Goal: Register for event/course

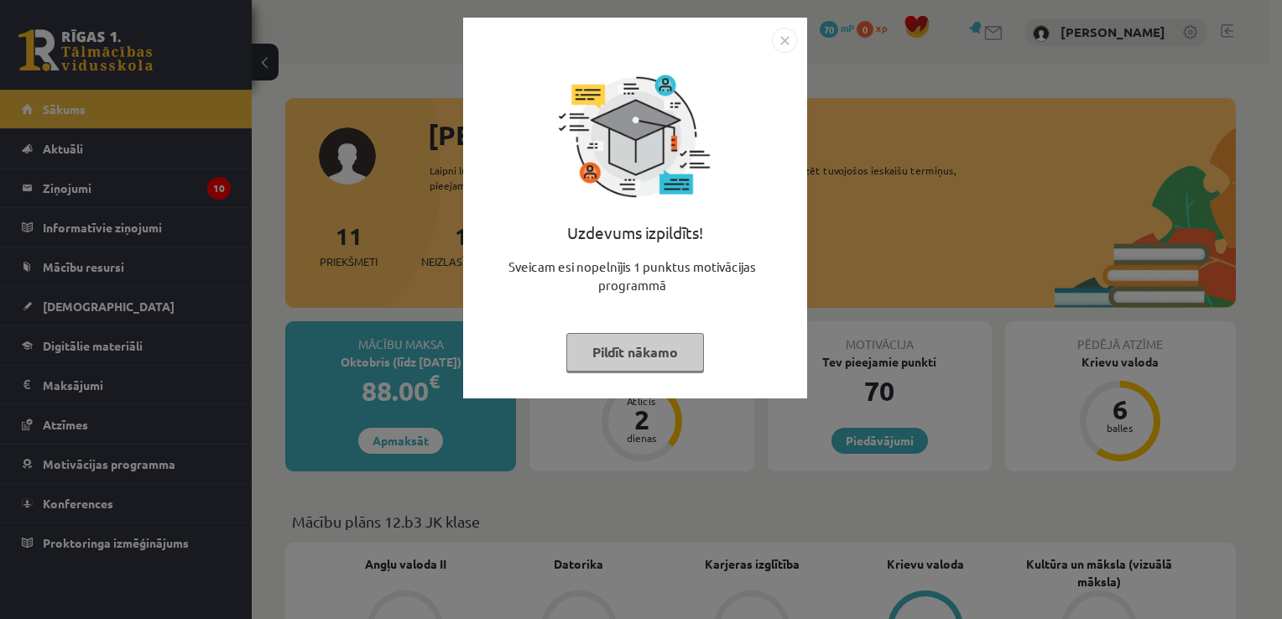
click at [784, 41] on img "Close" at bounding box center [784, 40] width 25 height 25
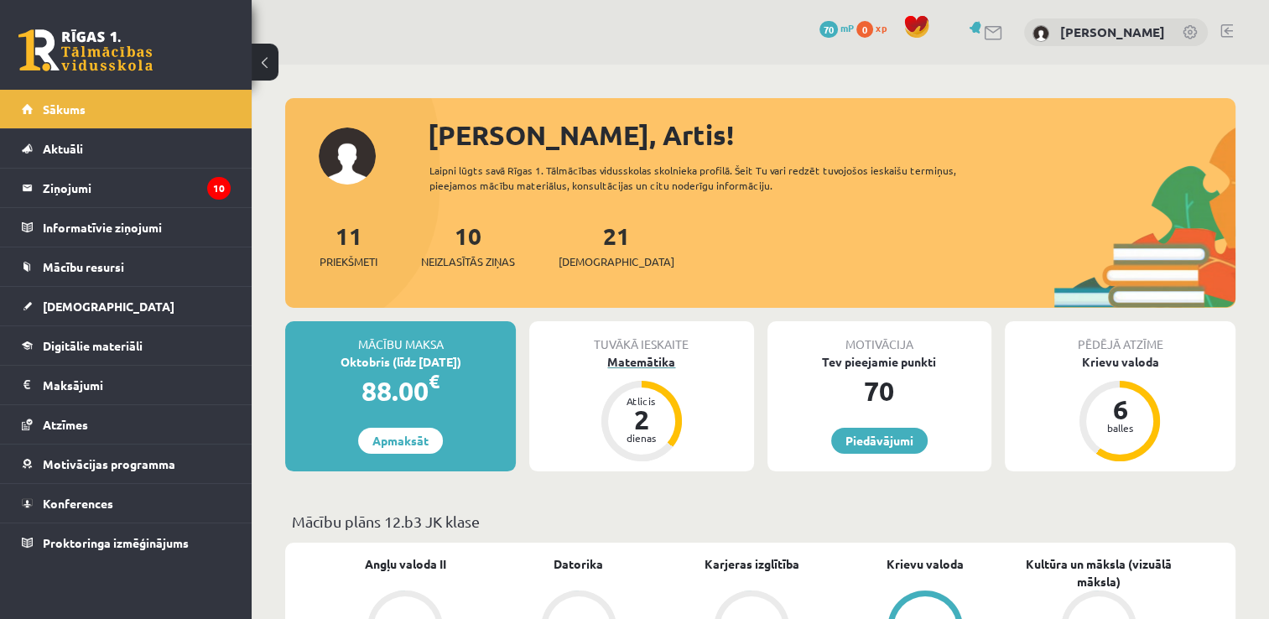
click at [653, 357] on div "Matemātika" at bounding box center [641, 362] width 224 height 18
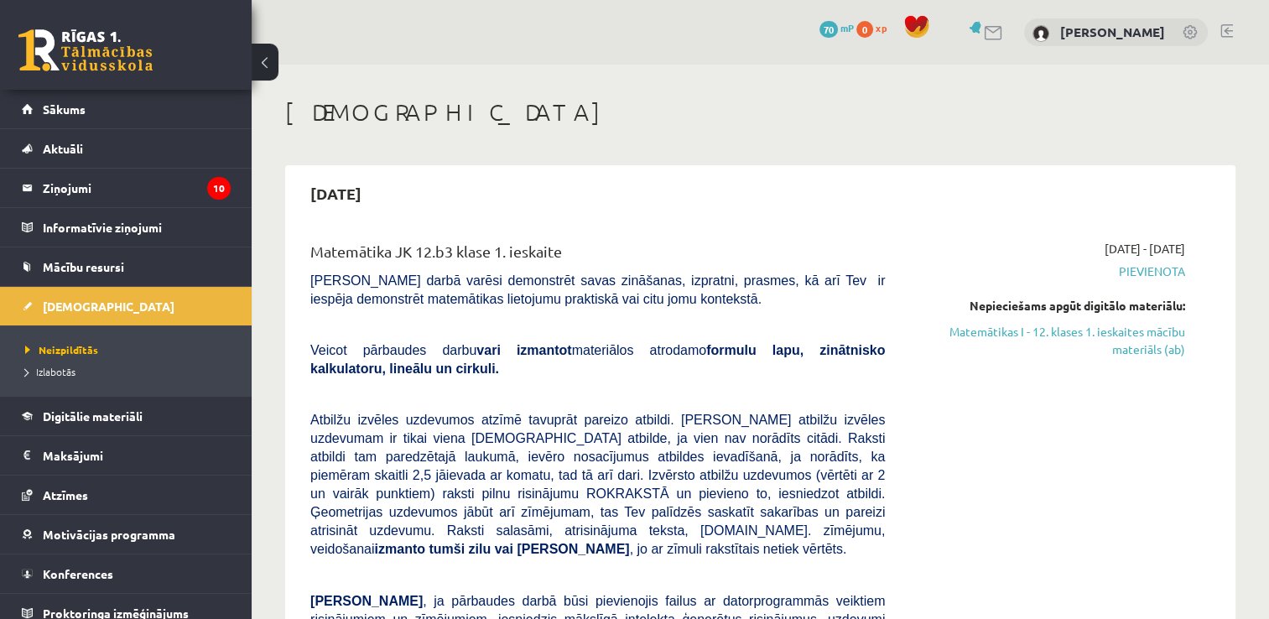
click at [69, 48] on link at bounding box center [85, 50] width 134 height 42
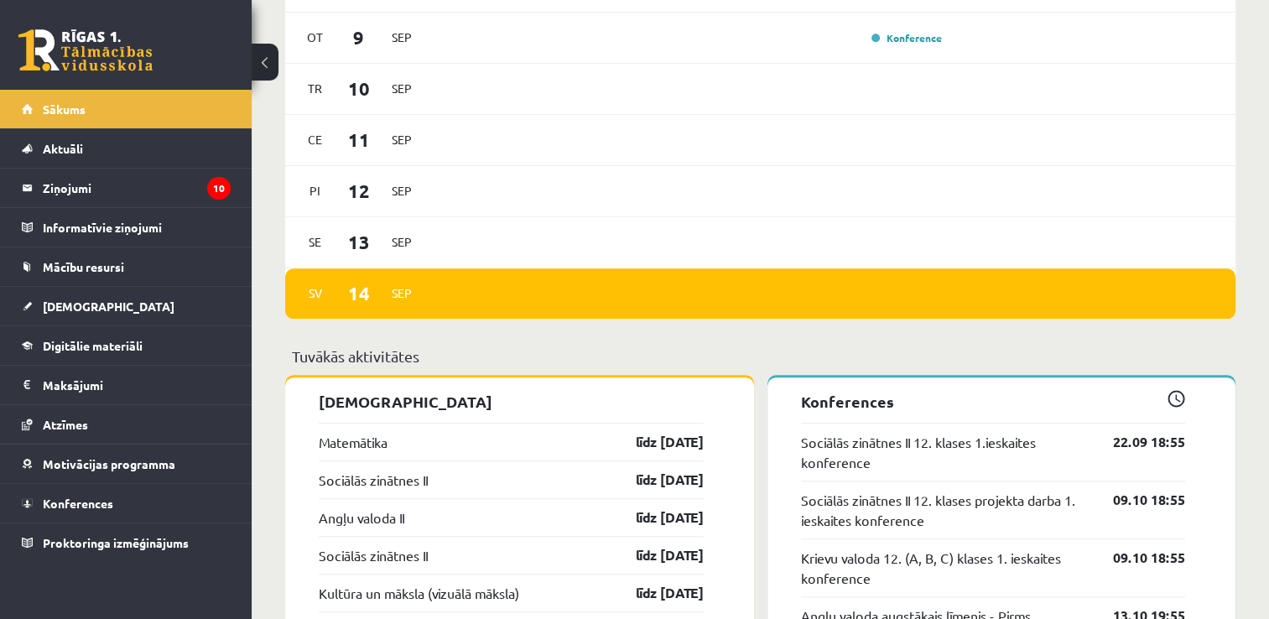
scroll to position [1258, 0]
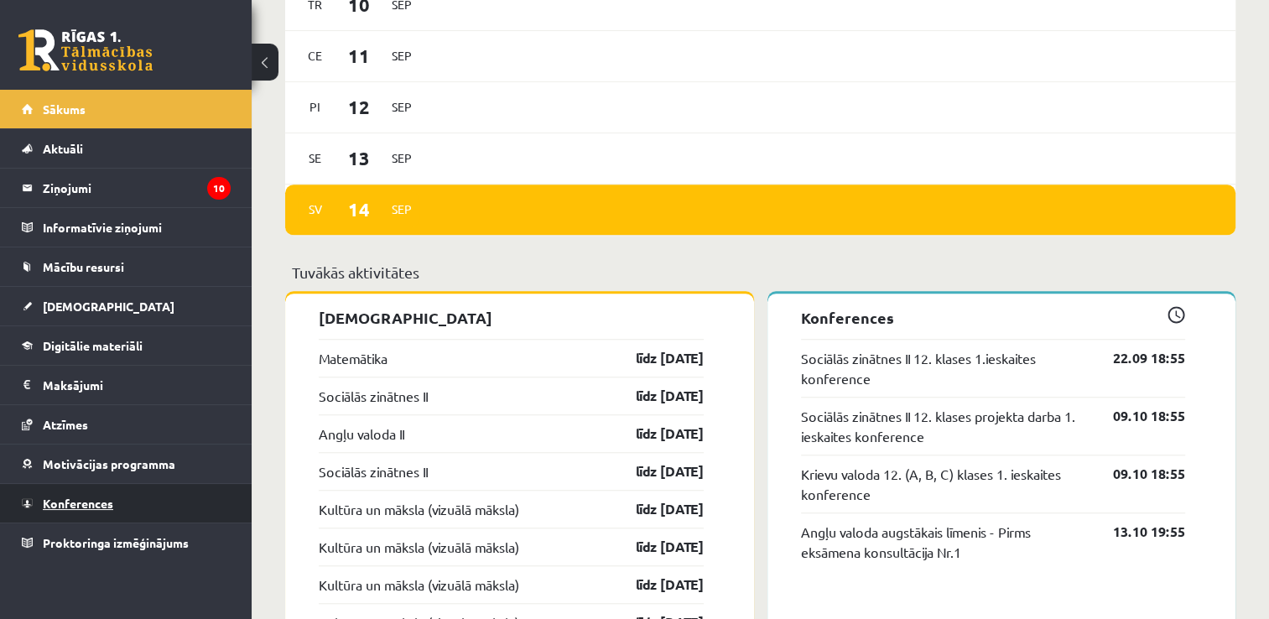
click at [117, 502] on link "Konferences" at bounding box center [126, 503] width 209 height 39
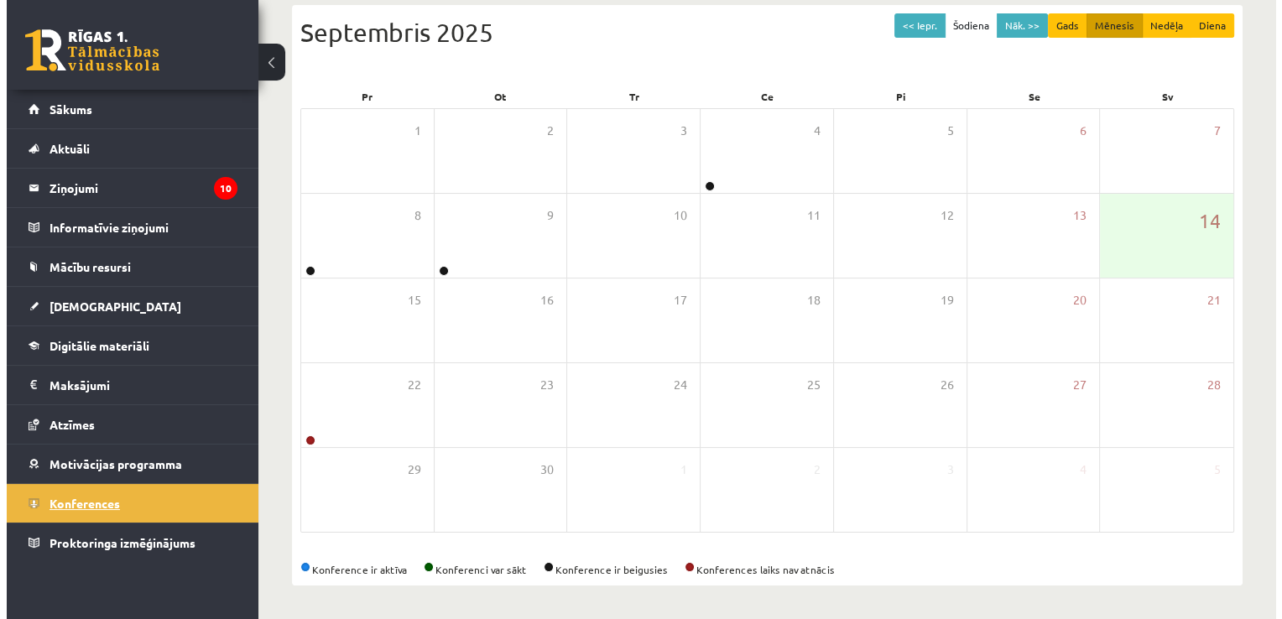
scroll to position [181, 0]
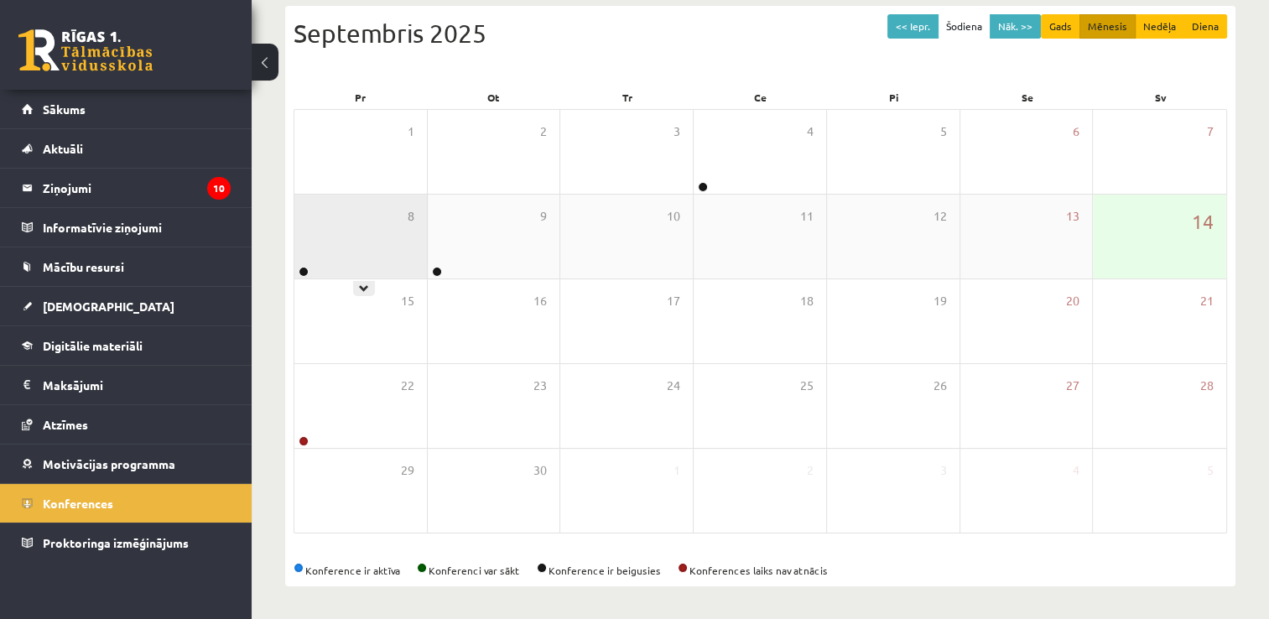
click at [368, 246] on div "8" at bounding box center [360, 237] width 133 height 84
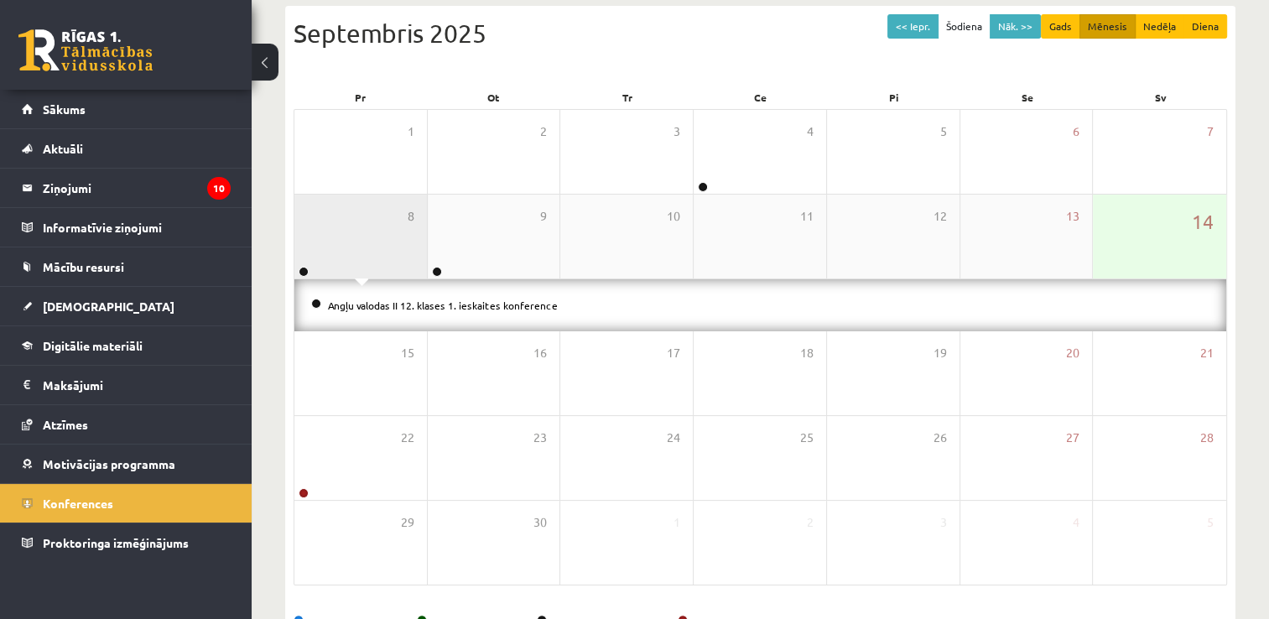
click at [383, 240] on div "8" at bounding box center [360, 237] width 133 height 84
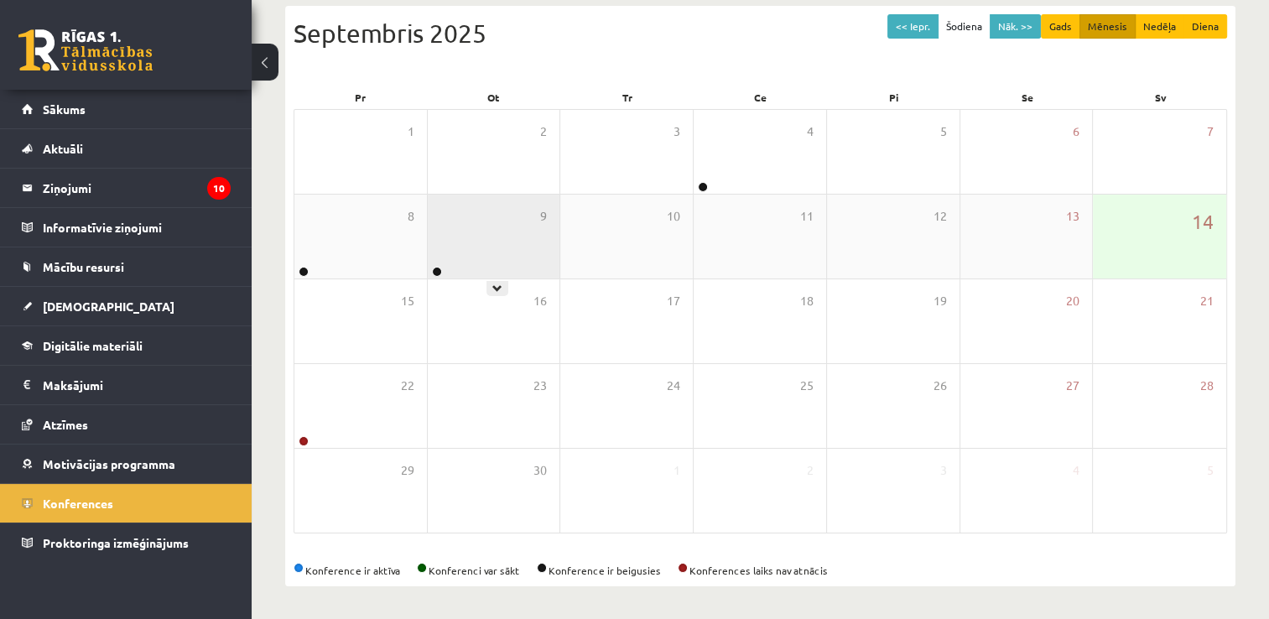
click at [498, 236] on div "9" at bounding box center [494, 237] width 133 height 84
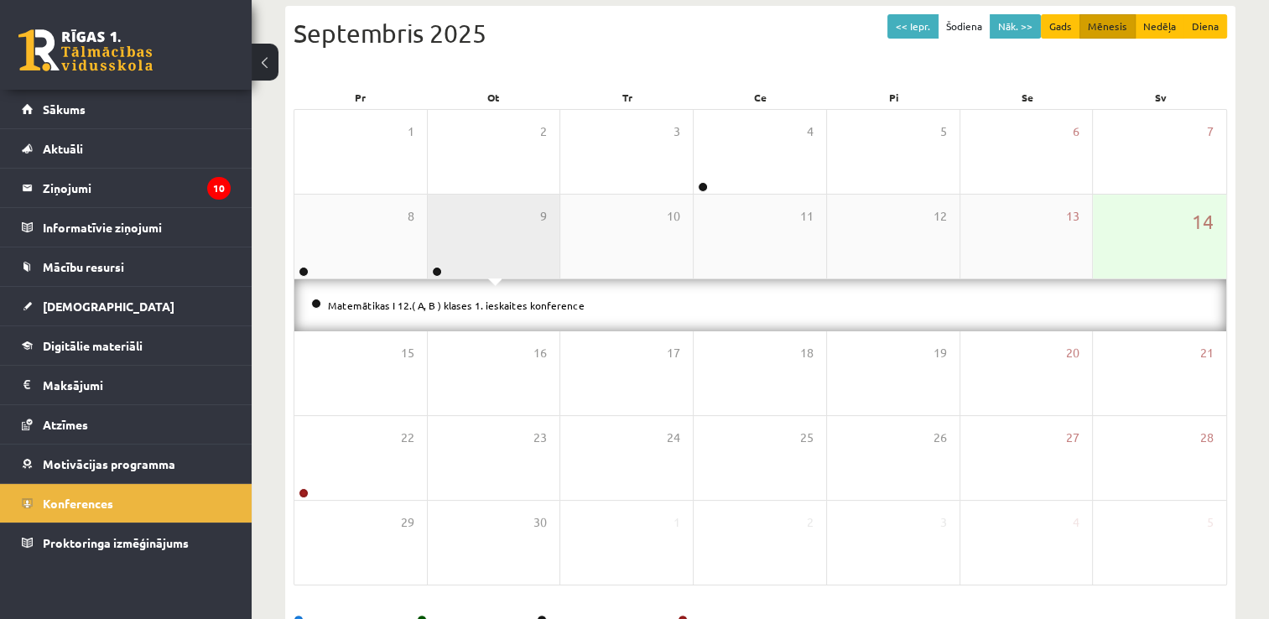
click at [500, 236] on div "9" at bounding box center [494, 237] width 133 height 84
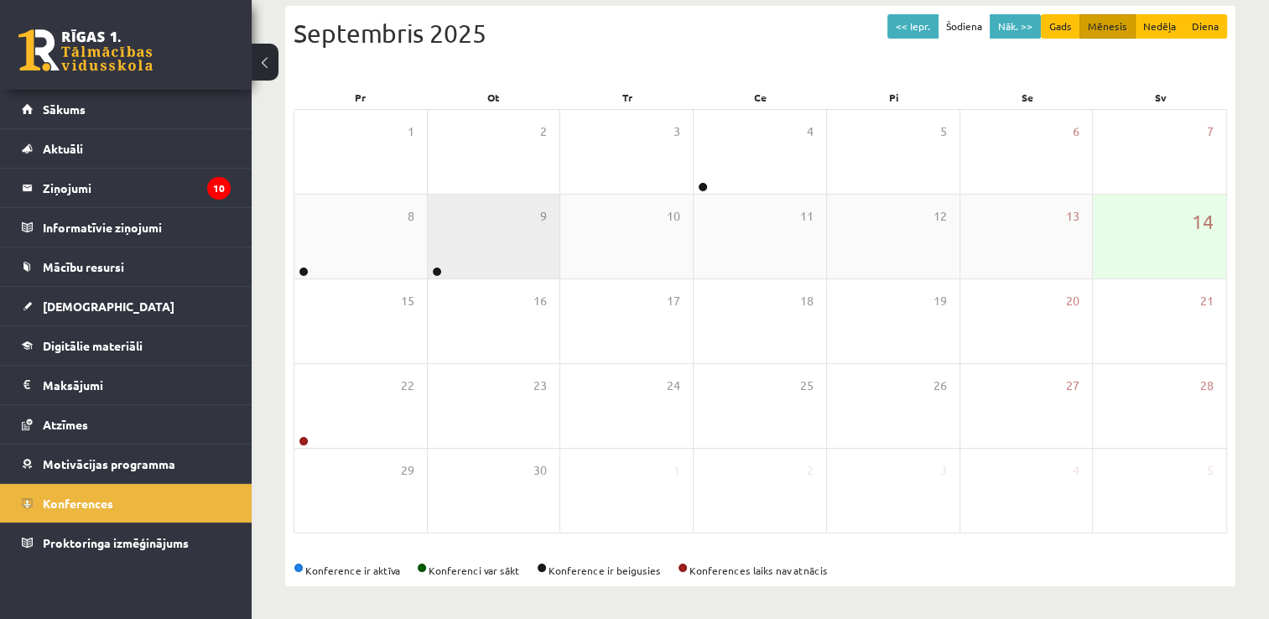
click at [497, 234] on div "9" at bounding box center [494, 237] width 133 height 84
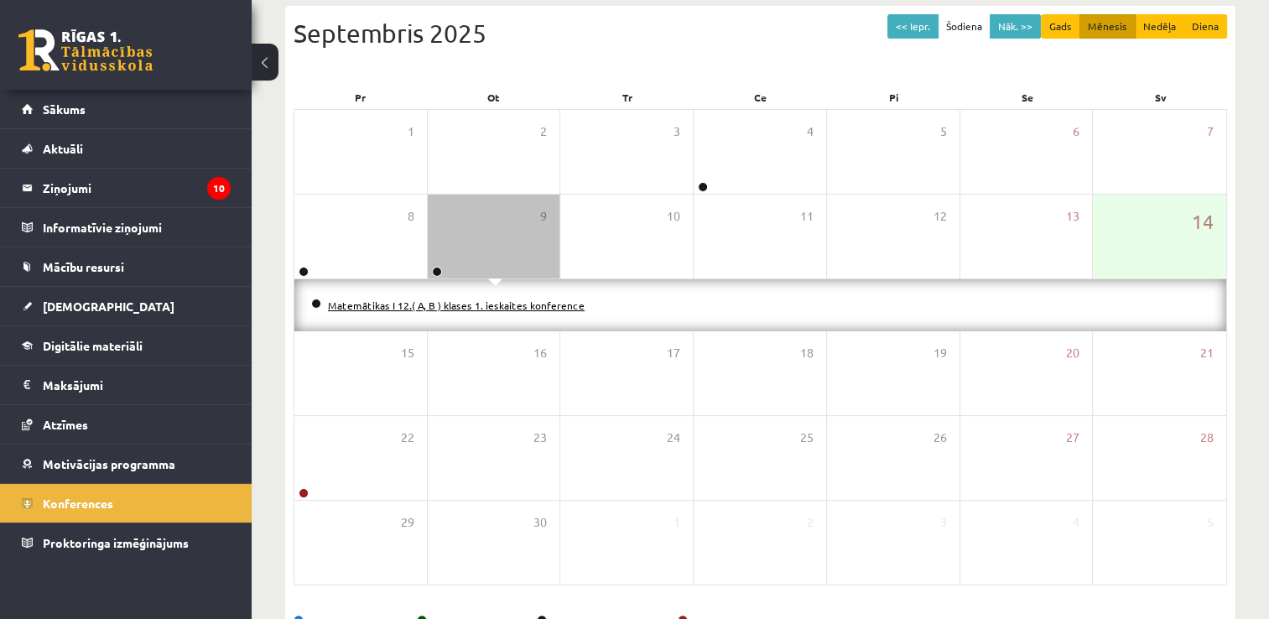
click at [477, 304] on link "Matemātikas I 12.( A, B ) klases 1. ieskaites konference" at bounding box center [456, 305] width 257 height 13
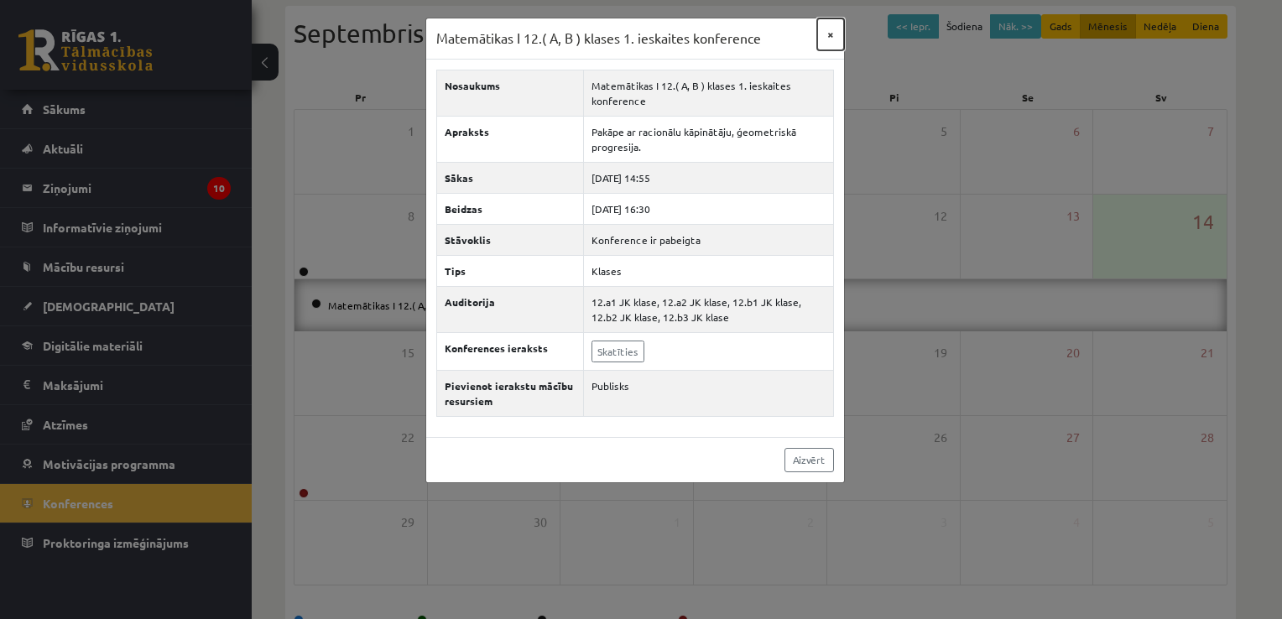
click at [831, 33] on button "×" at bounding box center [830, 34] width 27 height 32
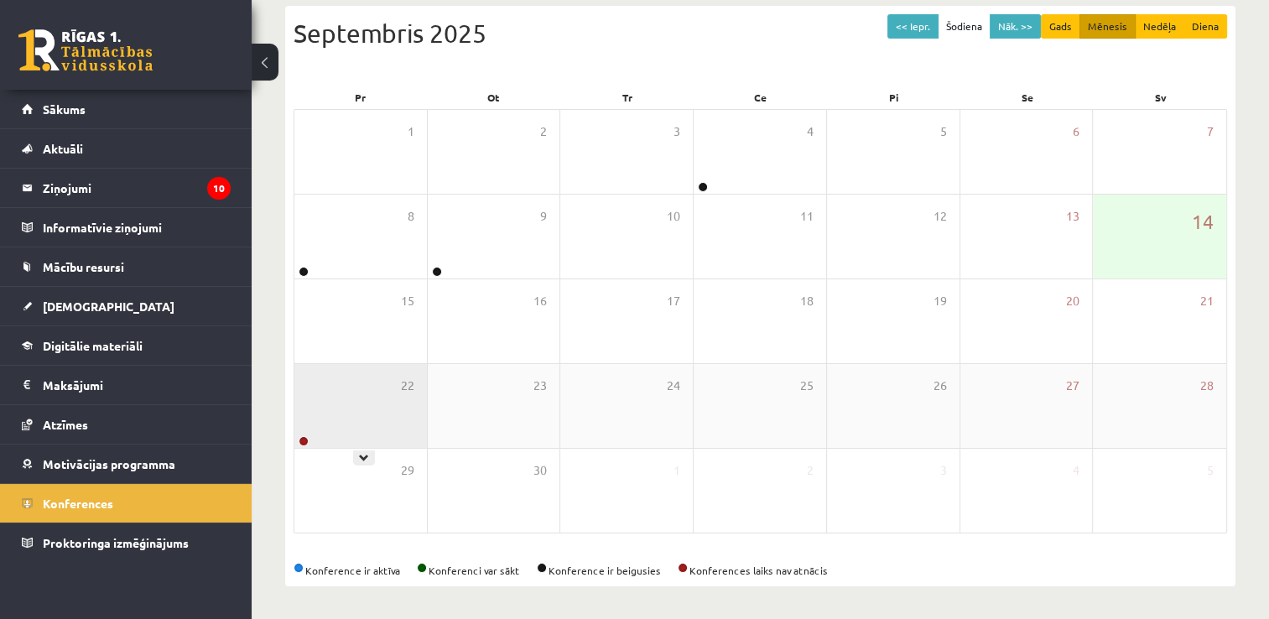
click at [386, 380] on div "22" at bounding box center [360, 406] width 133 height 84
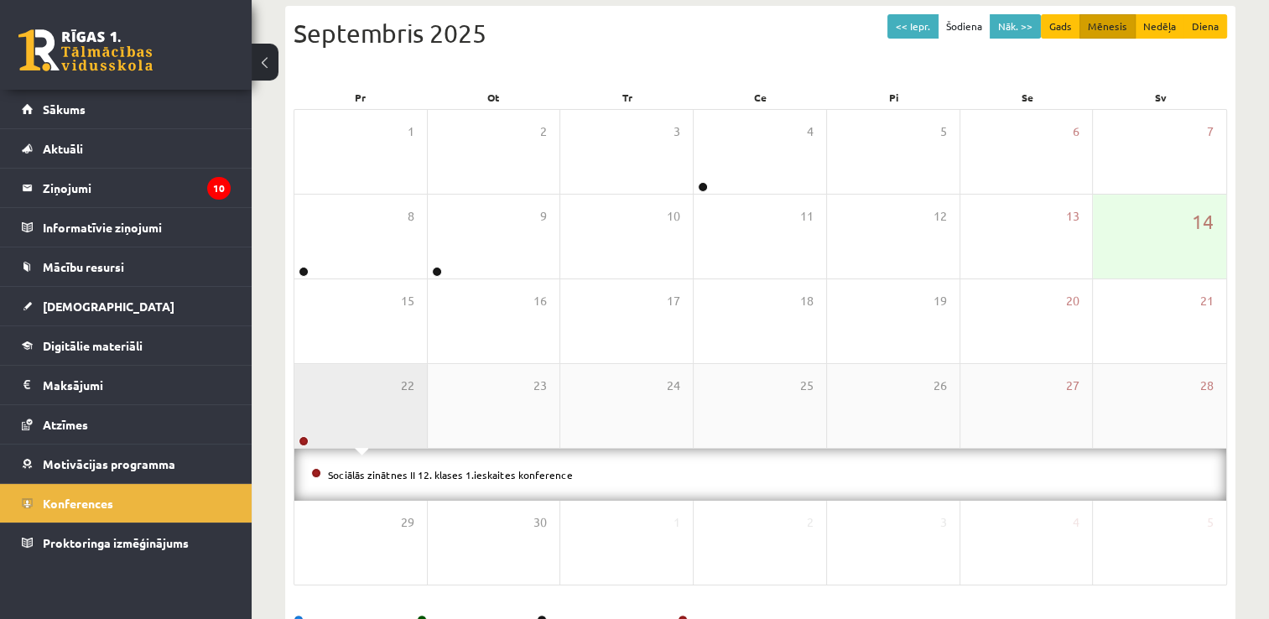
click at [386, 409] on div "22" at bounding box center [360, 406] width 133 height 84
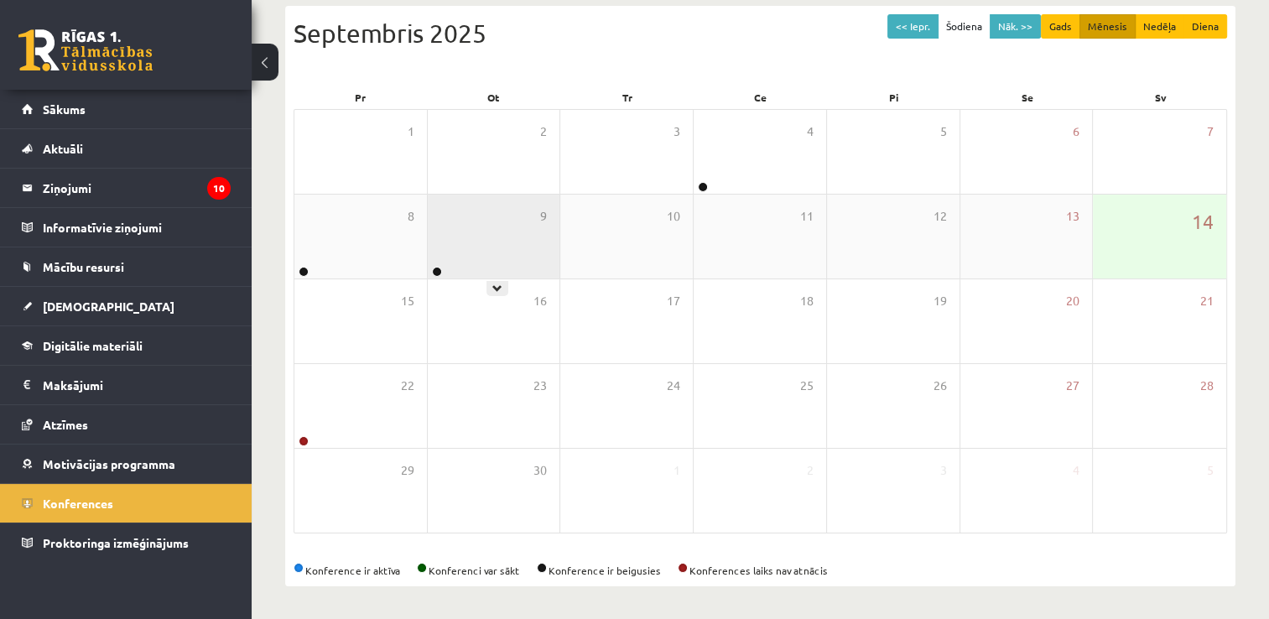
click at [461, 237] on div "9" at bounding box center [494, 237] width 133 height 84
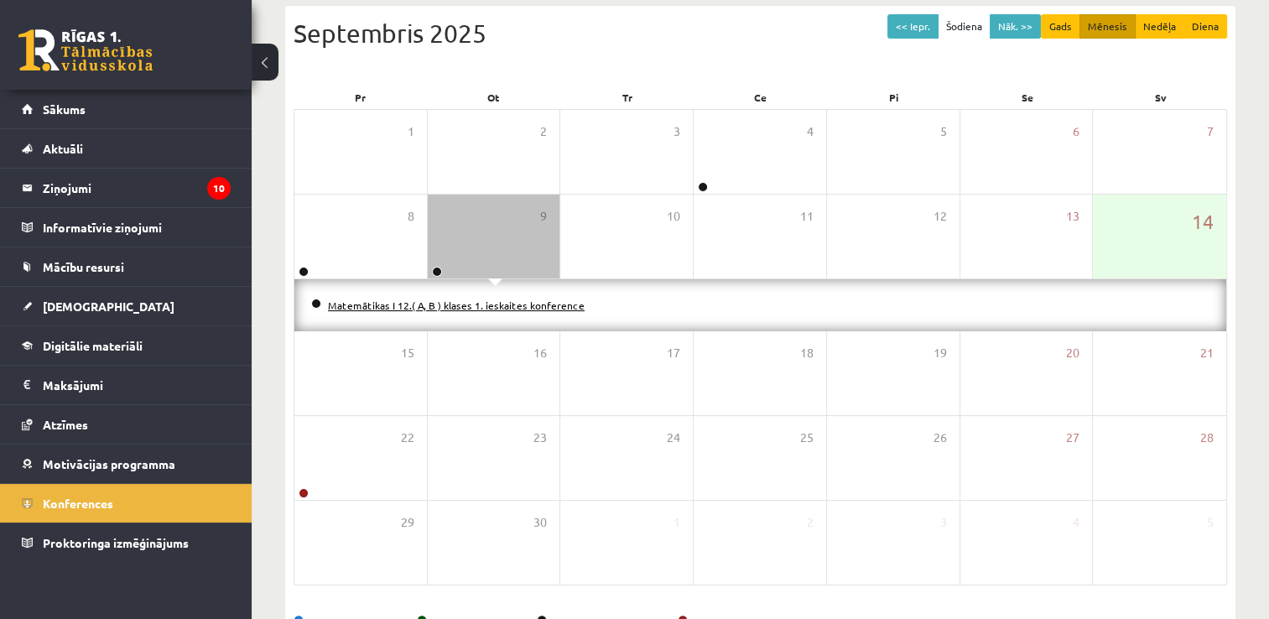
click at [495, 306] on link "Matemātikas I 12.( A, B ) klases 1. ieskaites konference" at bounding box center [456, 305] width 257 height 13
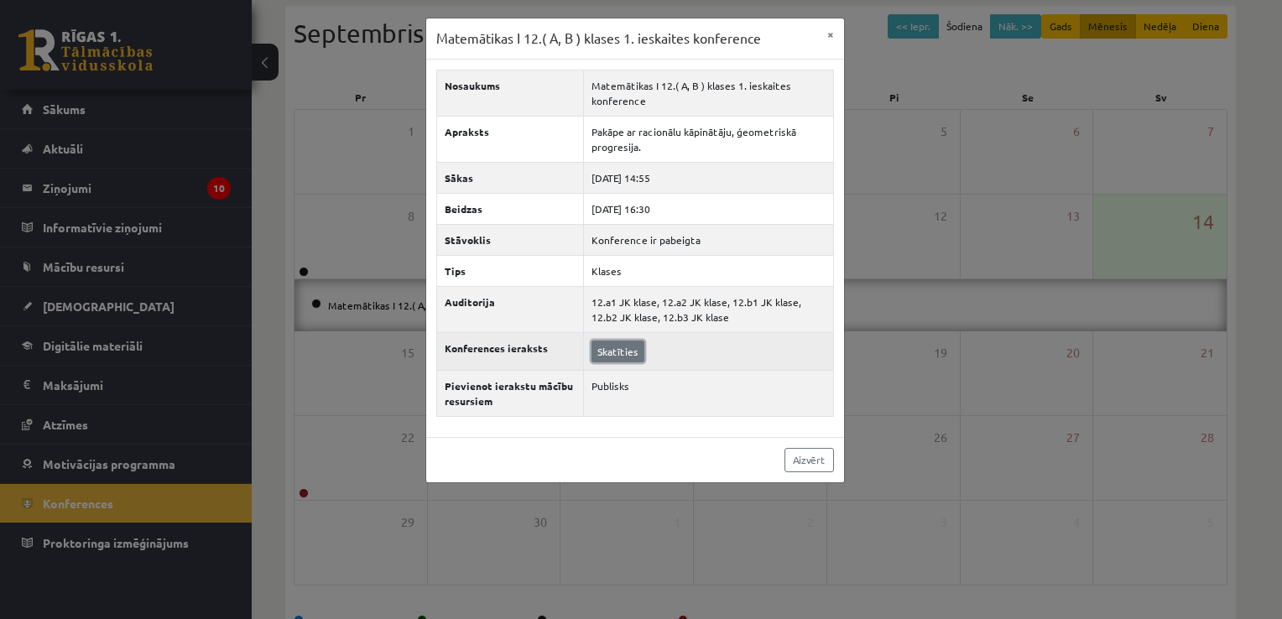
click at [603, 346] on link "Skatīties" at bounding box center [617, 352] width 53 height 22
